Goal: Transaction & Acquisition: Purchase product/service

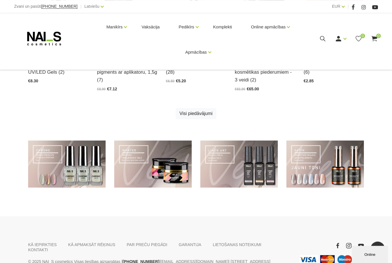
scroll to position [356, 0]
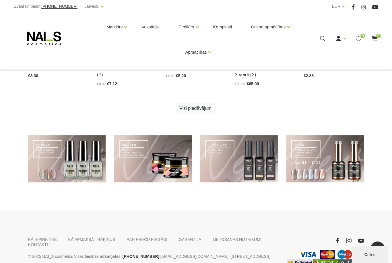
click at [320, 38] on use at bounding box center [322, 38] width 5 height 5
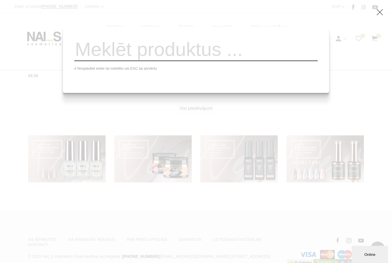
scroll to position [344, 0]
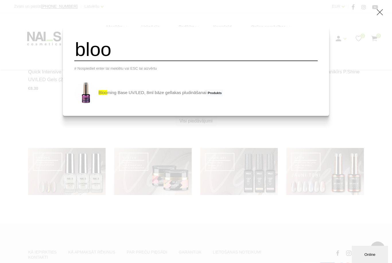
type input "bloo"
click at [197, 103] on link "bloo ming Base UV/LED, 8ml bāze gellakas pludināšanai Produkts" at bounding box center [148, 92] width 149 height 23
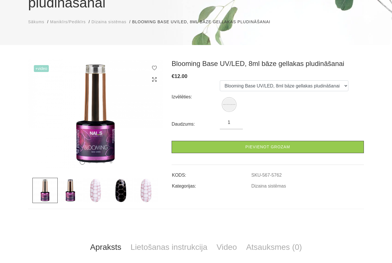
scroll to position [85, 0]
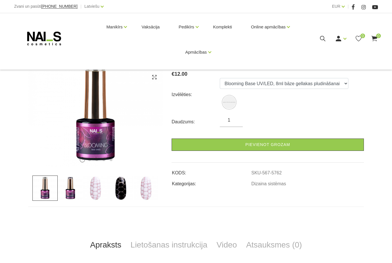
click at [280, 139] on link "Pievienot grozam" at bounding box center [268, 145] width 192 height 12
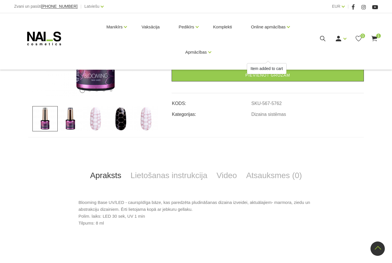
scroll to position [0, 0]
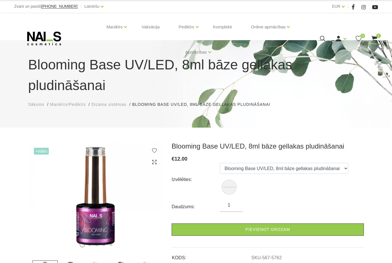
click at [322, 40] on icon at bounding box center [322, 38] width 7 height 7
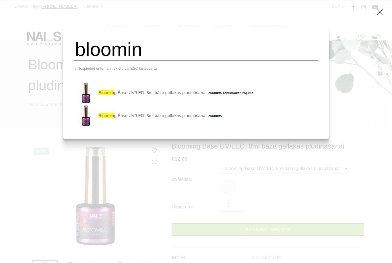
type input "bloomin"
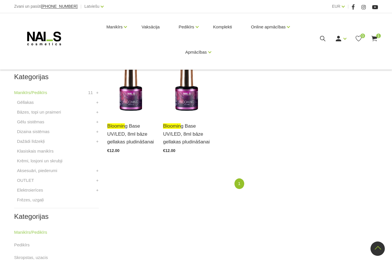
scroll to position [133, 0]
click at [96, 191] on link "+" at bounding box center [97, 191] width 3 height 7
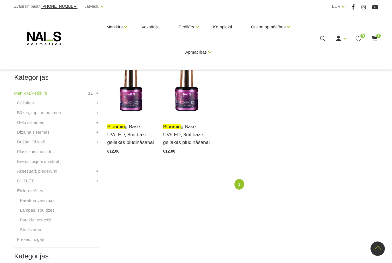
click at [46, 221] on link "Putekļu nosūcēji" at bounding box center [35, 220] width 31 height 7
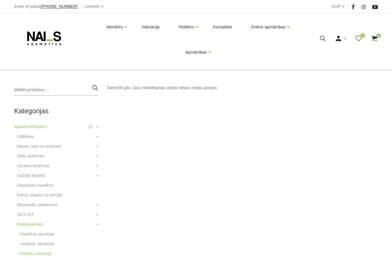
scroll to position [93, 0]
click at [97, 167] on link "+" at bounding box center [97, 166] width 3 height 7
click at [43, 166] on link "Dizaina sistēmas" at bounding box center [33, 166] width 32 height 7
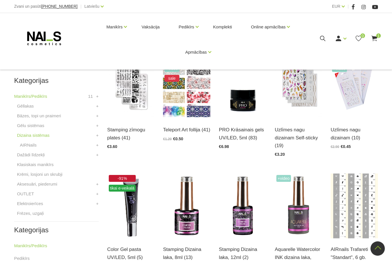
scroll to position [124, 0]
click at [98, 134] on link "+" at bounding box center [97, 135] width 3 height 7
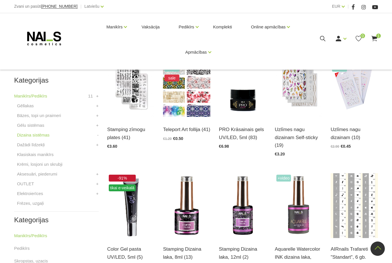
click at [98, 173] on link "+" at bounding box center [97, 174] width 3 height 7
click at [51, 175] on link "Aksesuāri, piederumi" at bounding box center [37, 174] width 40 height 7
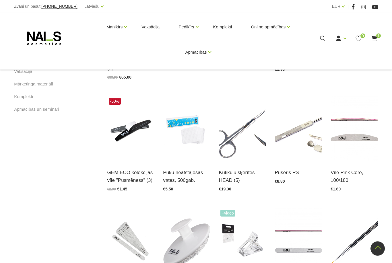
scroll to position [336, 0]
click at [128, 143] on img at bounding box center [130, 128] width 47 height 65
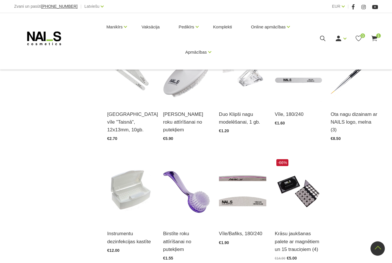
scroll to position [507, 0]
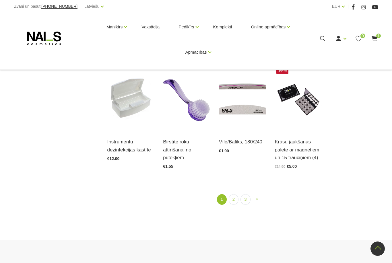
click at [229, 199] on link "2" at bounding box center [234, 199] width 10 height 11
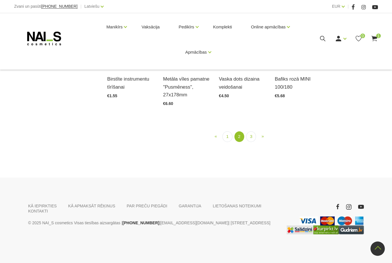
scroll to position [532, 0]
click at [254, 142] on link "3" at bounding box center [251, 136] width 10 height 11
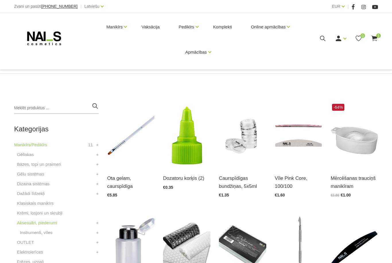
scroll to position [75, 0]
click at [98, 243] on link "+" at bounding box center [97, 242] width 3 height 7
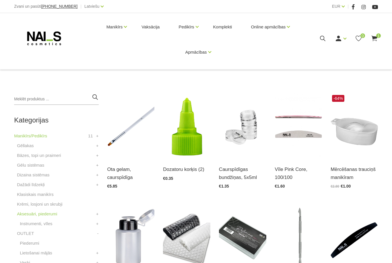
scroll to position [84, 0]
click at [29, 230] on link "OUTLET" at bounding box center [25, 233] width 17 height 7
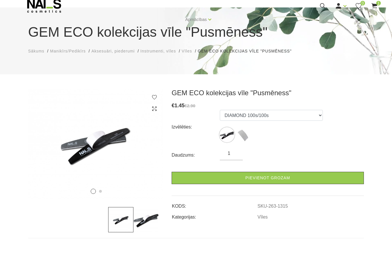
scroll to position [33, 0]
click at [243, 137] on img at bounding box center [243, 135] width 14 height 14
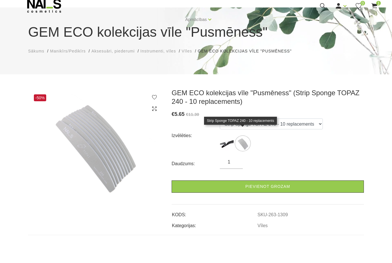
click at [222, 145] on img at bounding box center [227, 143] width 14 height 14
select select "1315"
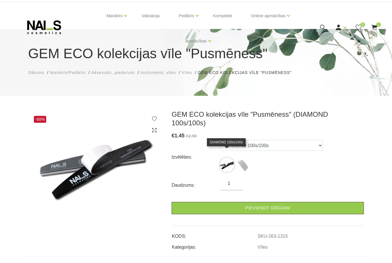
scroll to position [0, 0]
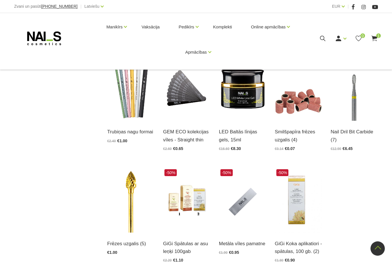
scroll to position [481, 0]
click at [250, 206] on img at bounding box center [242, 200] width 47 height 65
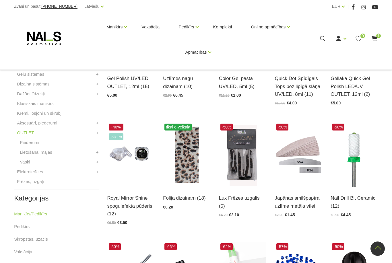
scroll to position [174, 0]
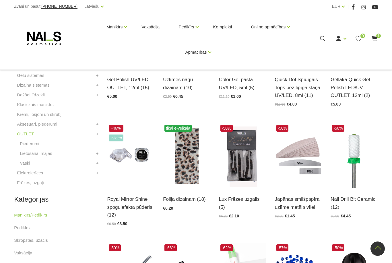
click at [307, 177] on img at bounding box center [298, 155] width 47 height 65
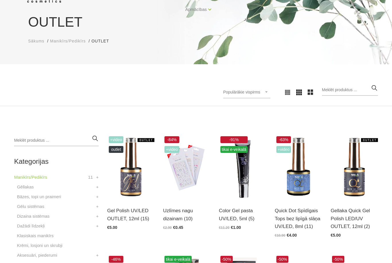
scroll to position [50, 0]
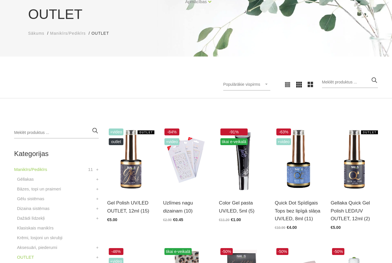
click at [73, 209] on li "Dizaina sistēmas AIRNails Aerogrāfs, detaļas Krāsas Piederumi Trafareti + +" at bounding box center [56, 210] width 84 height 10
click at [49, 209] on link "Dizaina sistēmas" at bounding box center [33, 208] width 32 height 7
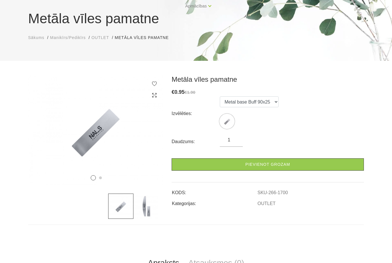
scroll to position [48, 0]
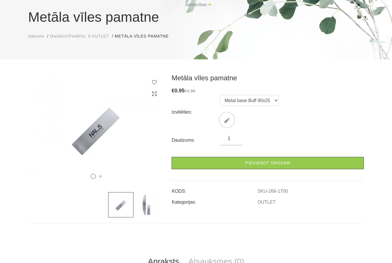
click at [148, 203] on img at bounding box center [145, 204] width 25 height 25
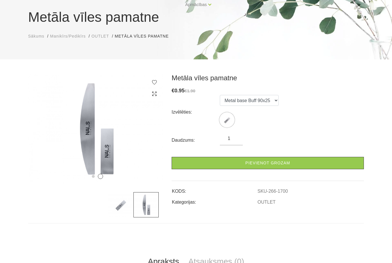
click at [227, 125] on img at bounding box center [227, 120] width 14 height 14
click at [238, 138] on input "1" at bounding box center [231, 138] width 23 height 7
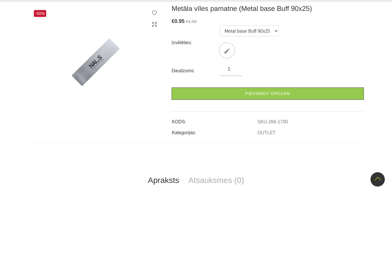
click at [278, 195] on td "OUTLET" at bounding box center [310, 200] width 107 height 11
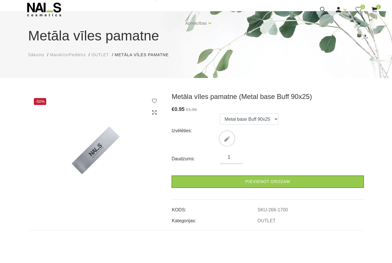
scroll to position [19, 0]
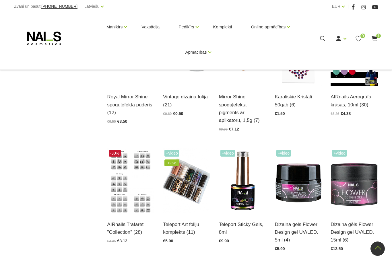
scroll to position [398, 0]
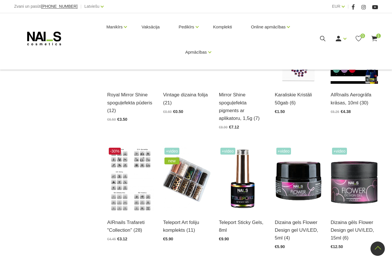
click at [252, 200] on img at bounding box center [242, 178] width 47 height 65
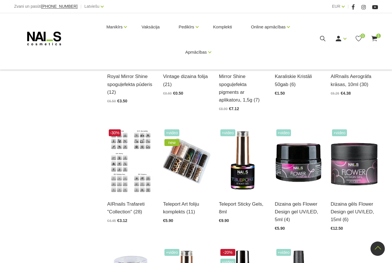
click at [375, 40] on use at bounding box center [374, 38] width 6 height 5
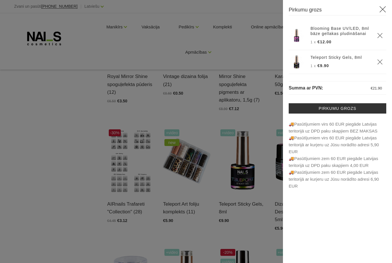
click at [258, 196] on div at bounding box center [196, 131] width 392 height 263
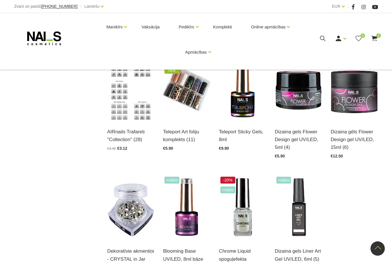
scroll to position [528, 0]
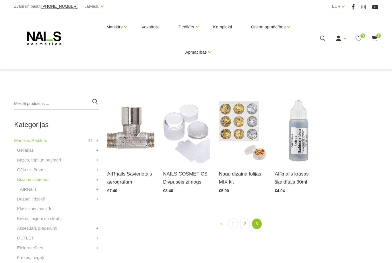
scroll to position [80, 0]
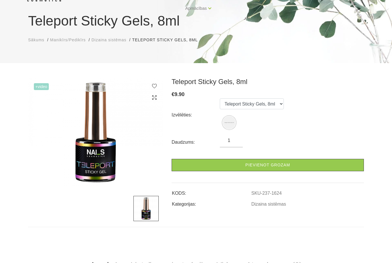
scroll to position [44, 0]
click at [291, 163] on link "Pievienot grozam" at bounding box center [268, 165] width 192 height 12
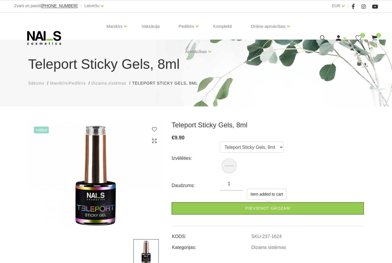
scroll to position [0, 0]
